Goal: Find specific page/section: Find specific page/section

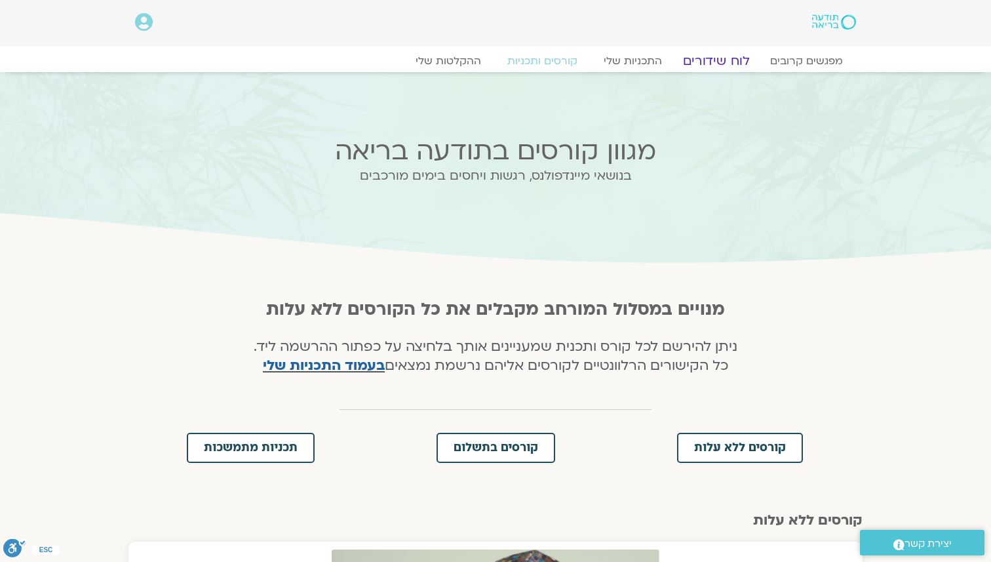
click at [707, 62] on link "לוח שידורים" at bounding box center [716, 61] width 98 height 16
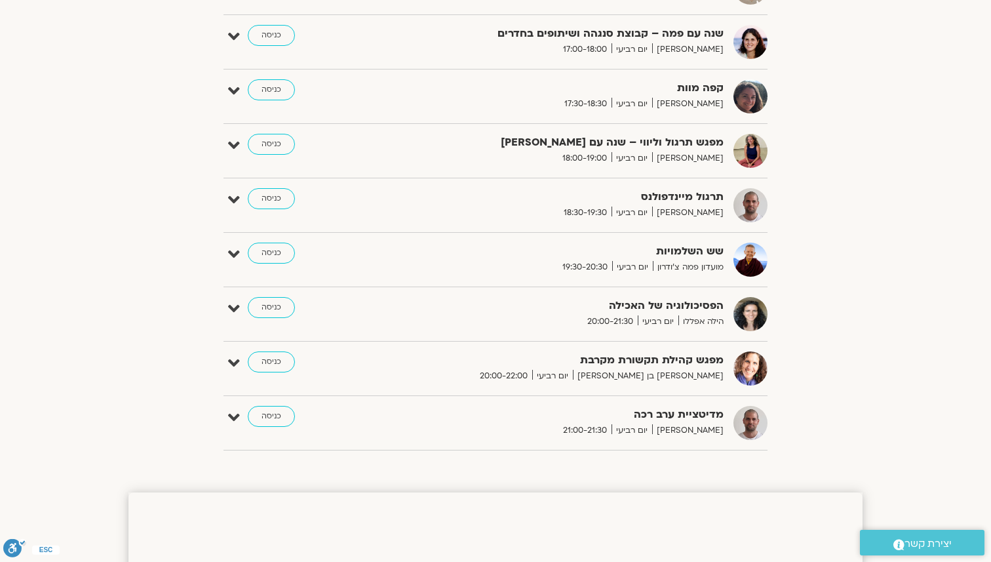
scroll to position [955, 0]
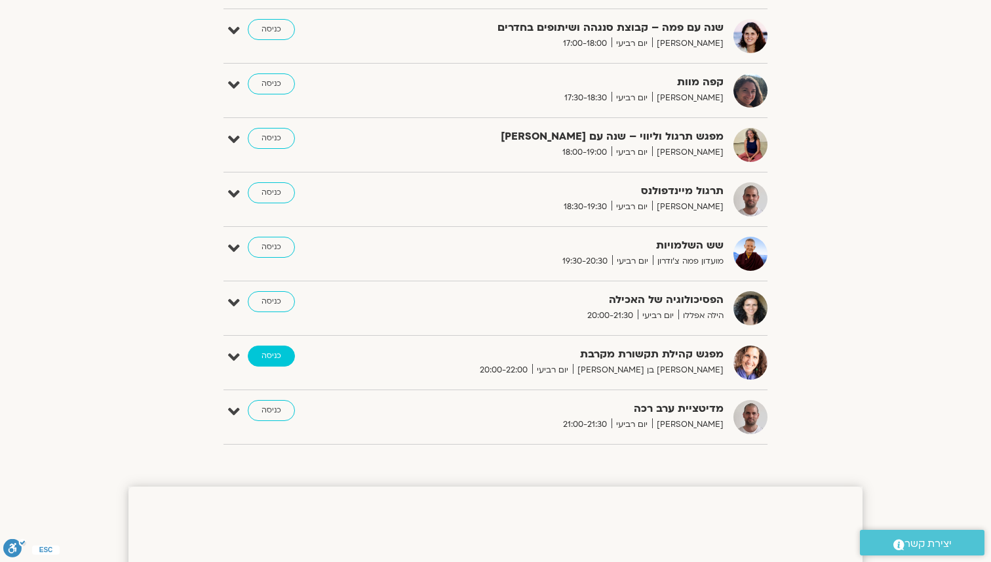
click at [285, 358] on link "כניסה" at bounding box center [271, 356] width 47 height 21
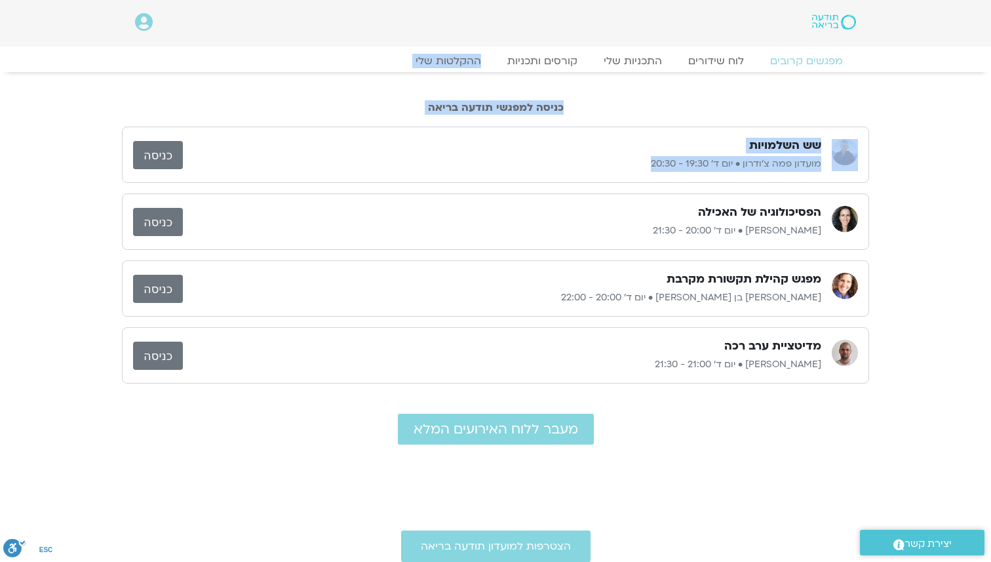
click at [244, 189] on body "דלג לתוכן Main Menu אזור אישי הזמנות התנתקות פרטי המורה הוספת אירוע מפגשים קרוב…" at bounding box center [495, 454] width 991 height 909
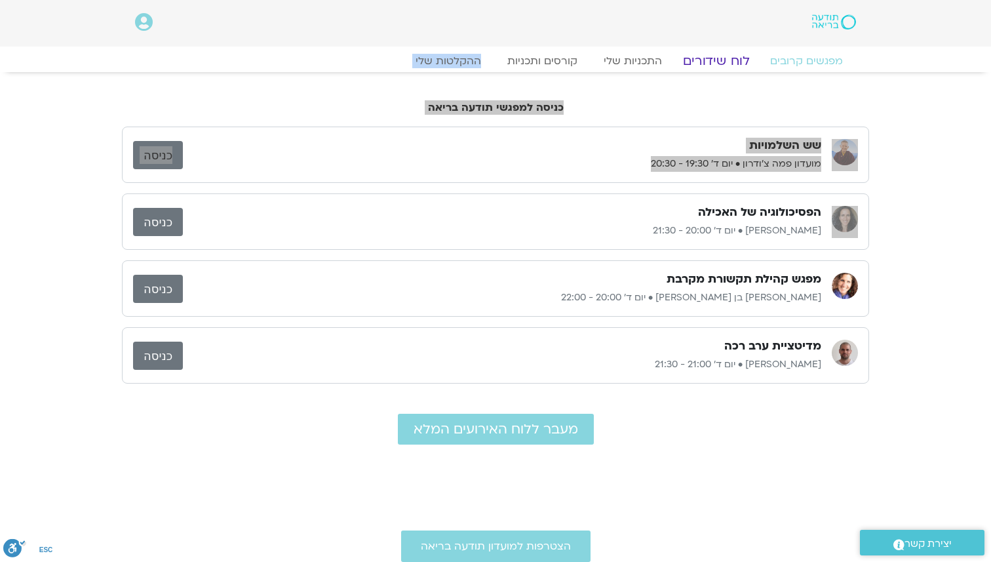
click at [721, 58] on link "לוח שידורים" at bounding box center [716, 61] width 98 height 16
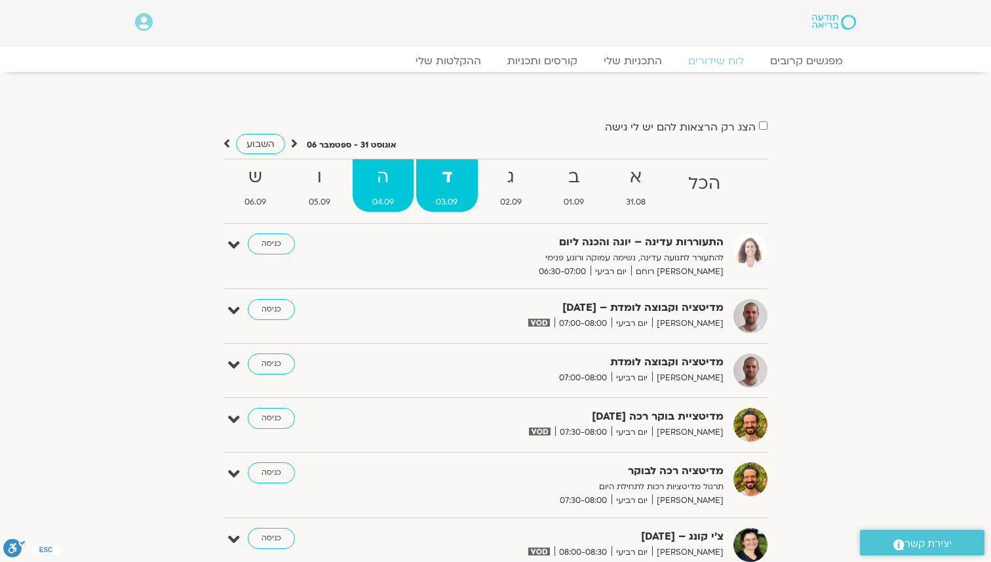
click at [385, 176] on strong "ה" at bounding box center [383, 178] width 61 height 30
click at [382, 188] on strong "ה" at bounding box center [383, 178] width 61 height 30
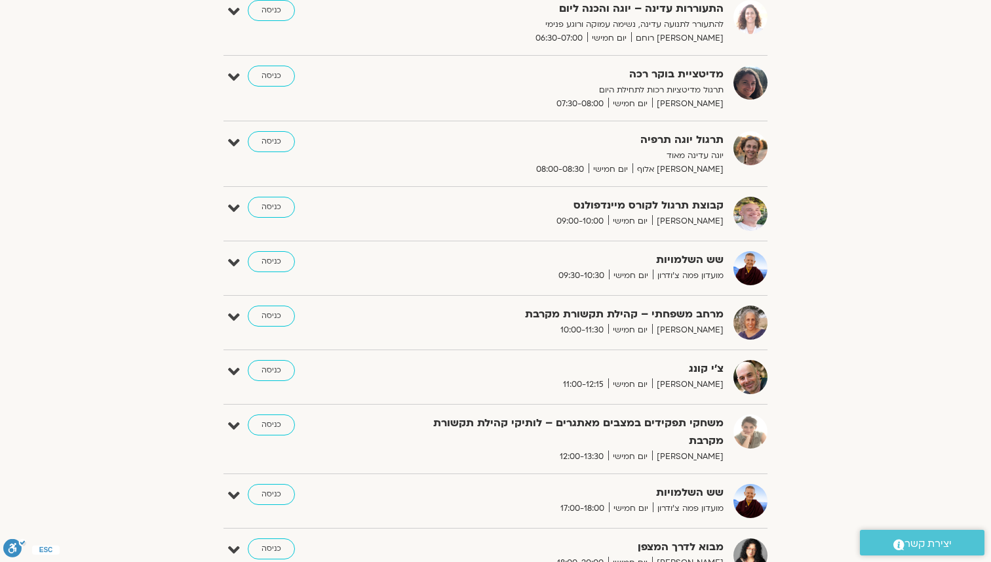
scroll to position [234, 0]
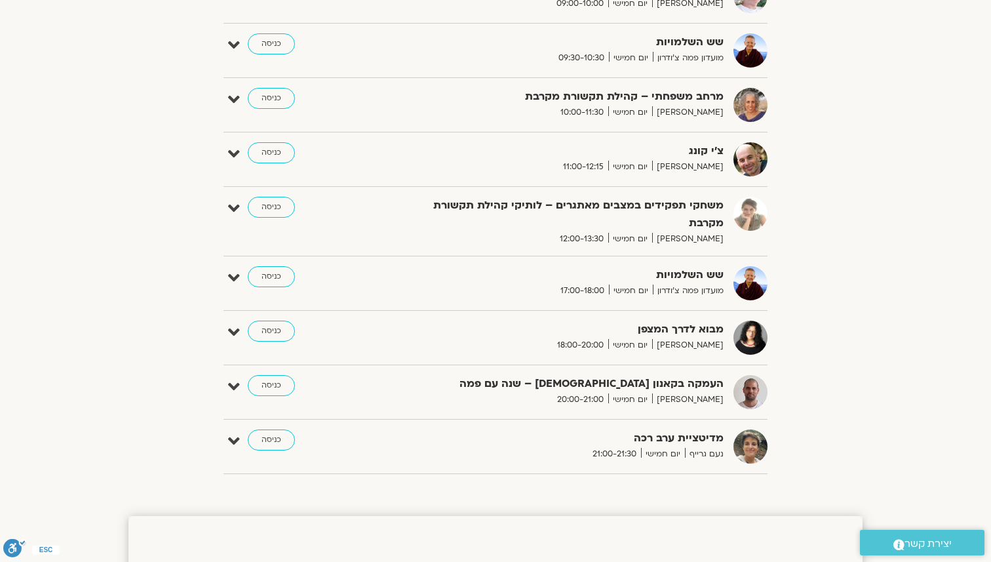
click at [431, 313] on div "התעוררות עדינה – יוגה והכנה ליום להתעורר לתנועה עדינה, נשימה עמוקה ורוגע פנימי …" at bounding box center [496, 128] width 544 height 692
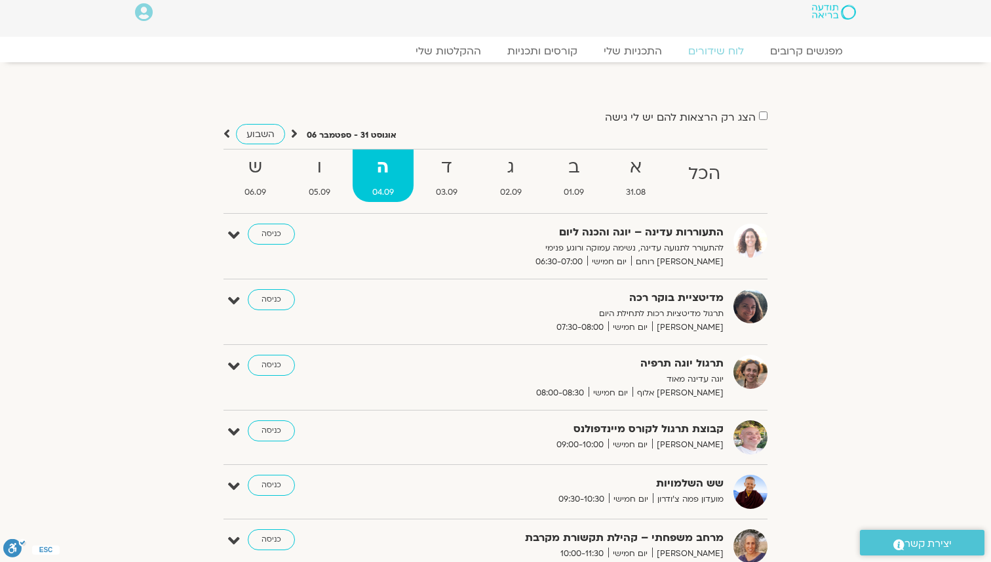
scroll to position [0, 0]
